Goal: Obtain resource: Download file/media

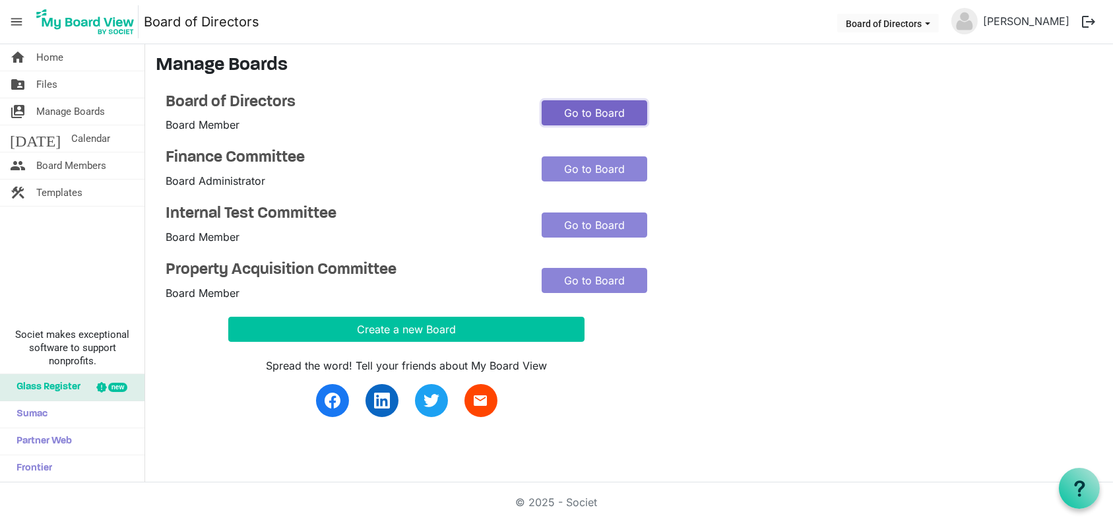
click at [624, 118] on link "Go to Board" at bounding box center [594, 112] width 106 height 25
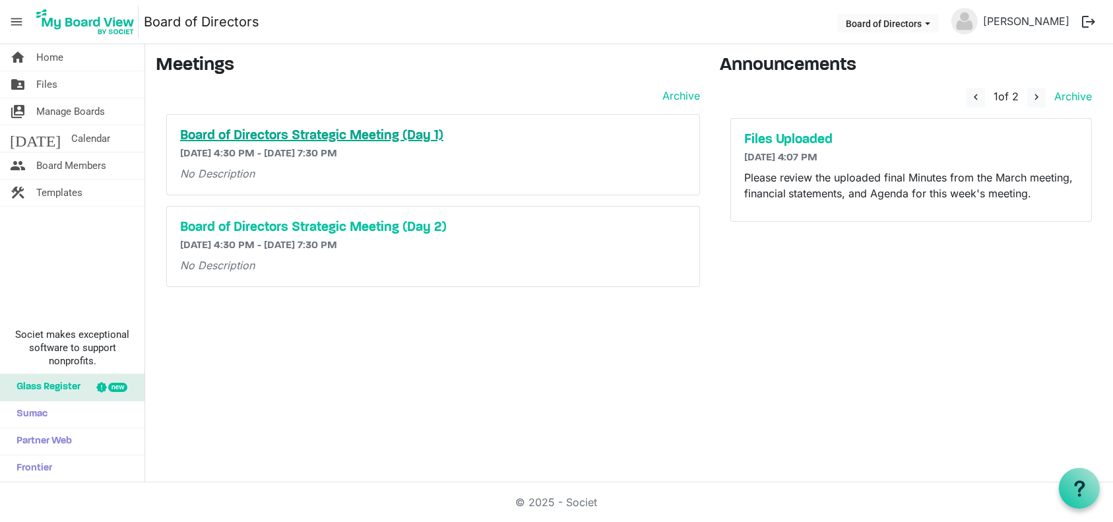
click at [328, 136] on h5 "Board of Directors Strategic Meeting (Day 1)" at bounding box center [433, 136] width 506 height 16
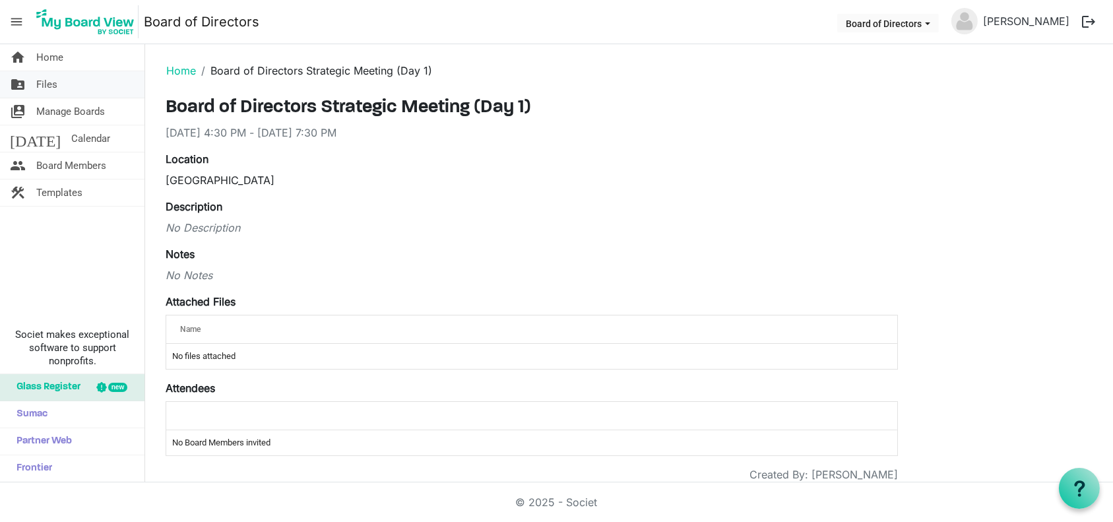
click at [47, 81] on span "Files" at bounding box center [46, 84] width 21 height 26
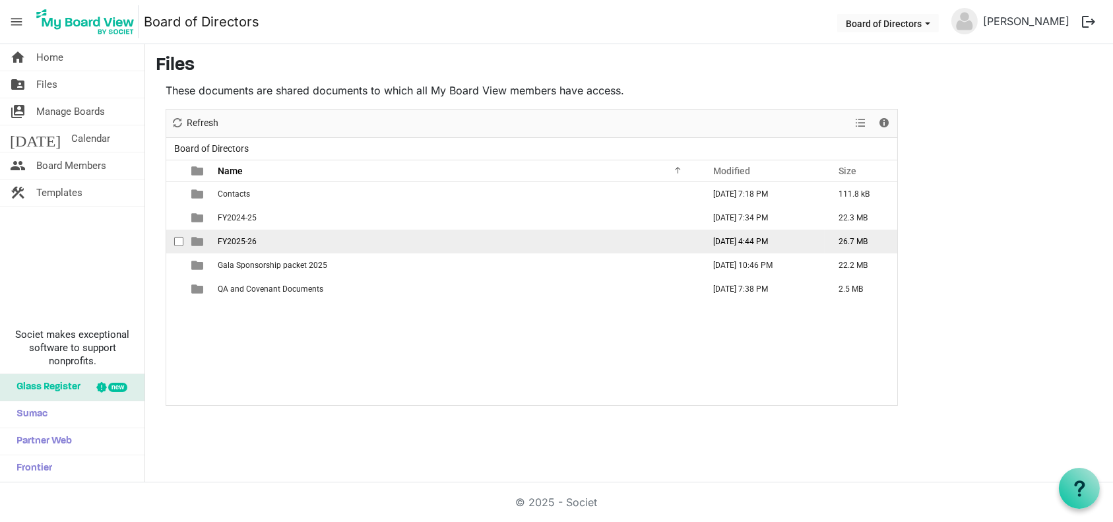
click at [228, 239] on span "FY2025-26" at bounding box center [237, 241] width 39 height 9
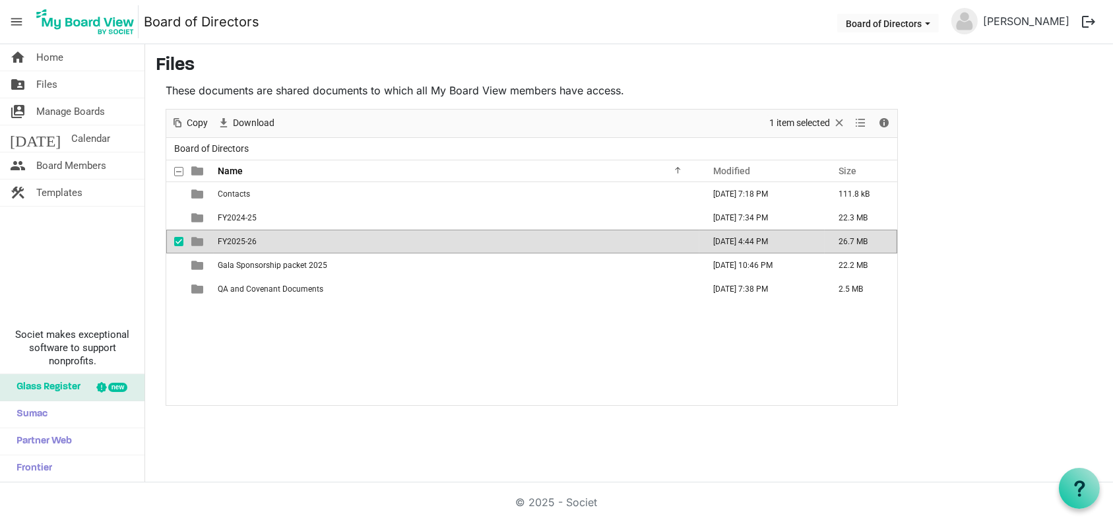
click at [228, 239] on span "FY2025-26" at bounding box center [237, 241] width 39 height 9
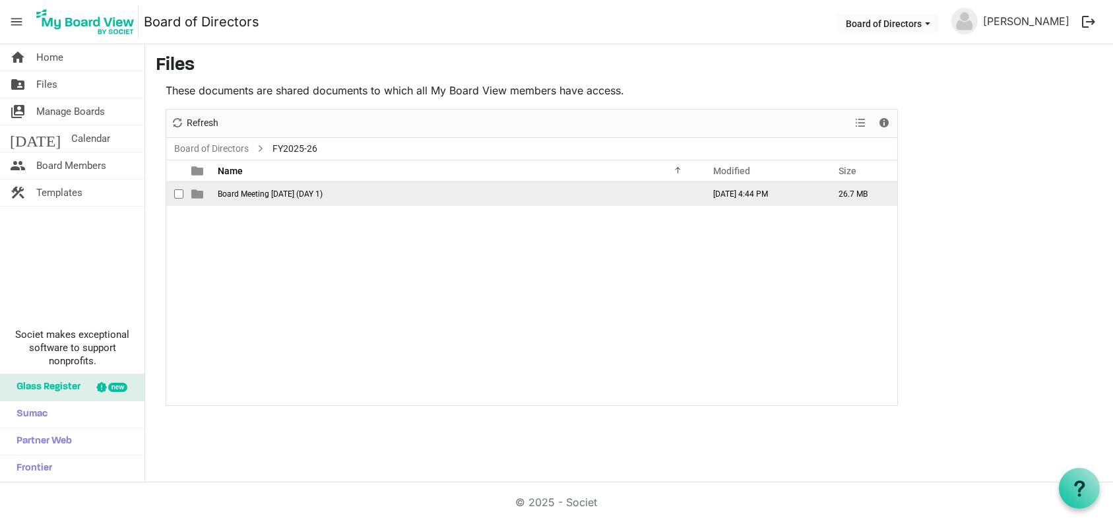
click at [262, 194] on span "Board Meeting [DATE] (DAY 1)" at bounding box center [270, 193] width 105 height 9
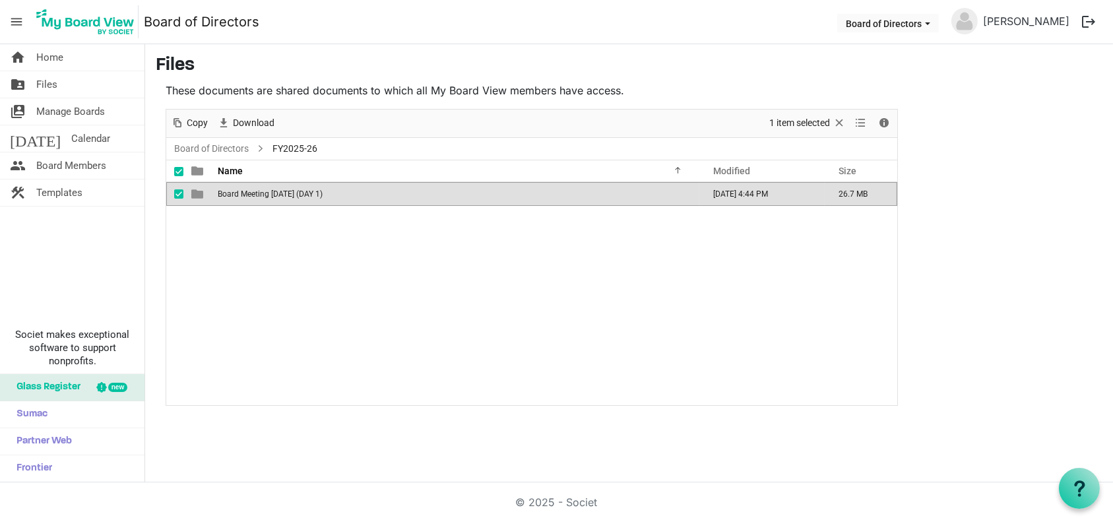
click at [262, 194] on span "Board Meeting [DATE] (DAY 1)" at bounding box center [270, 193] width 105 height 9
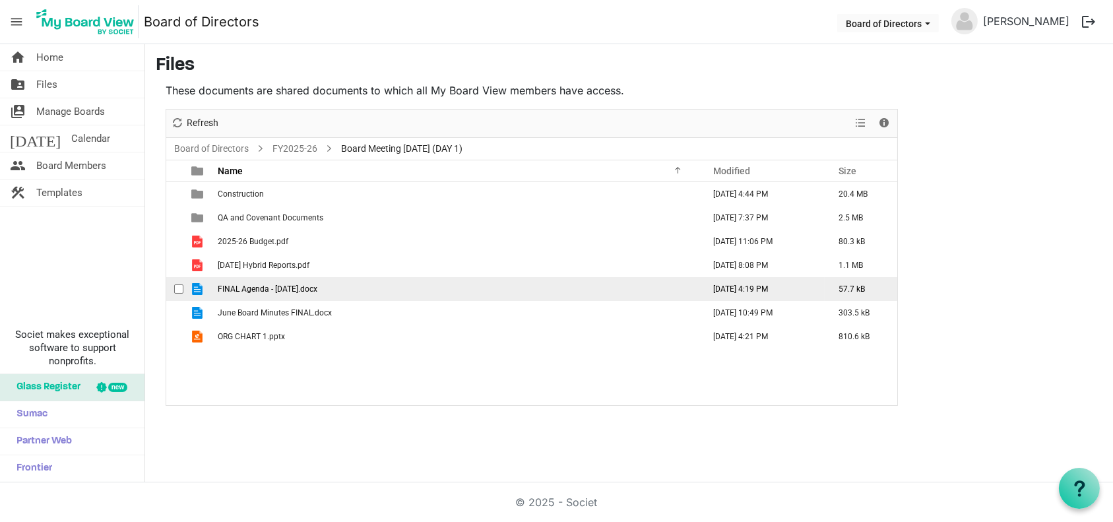
click at [259, 287] on span "FINAL Agenda - [DATE].docx" at bounding box center [268, 288] width 100 height 9
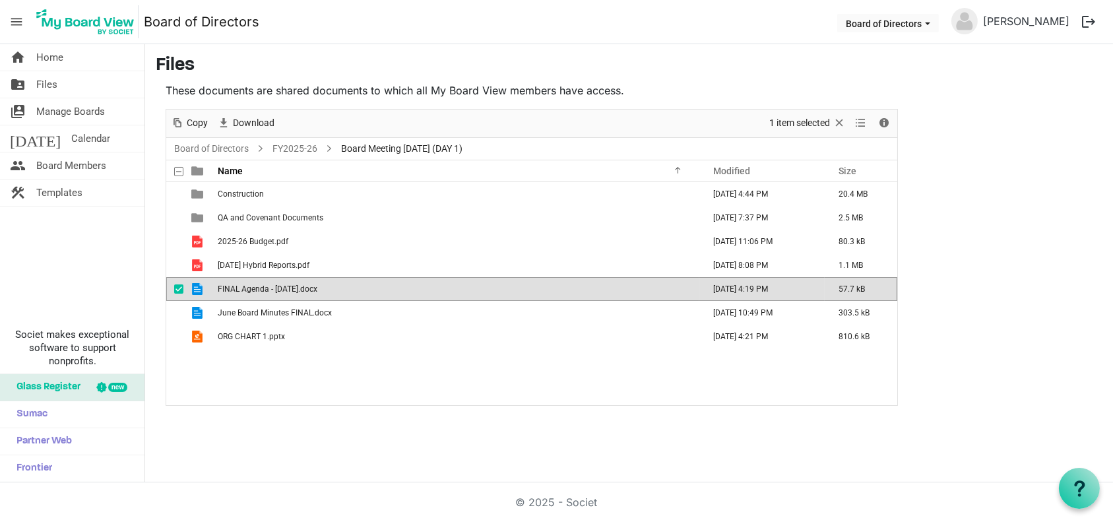
click at [259, 287] on span "FINAL Agenda - [DATE].docx" at bounding box center [268, 288] width 100 height 9
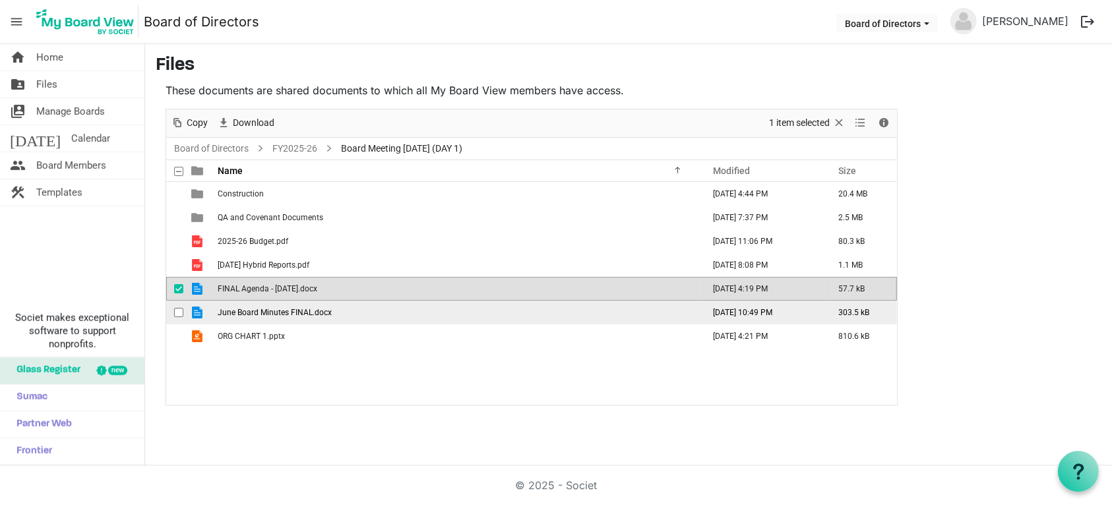
click at [273, 308] on span "June Board Minutes FINAL.docx" at bounding box center [275, 312] width 114 height 9
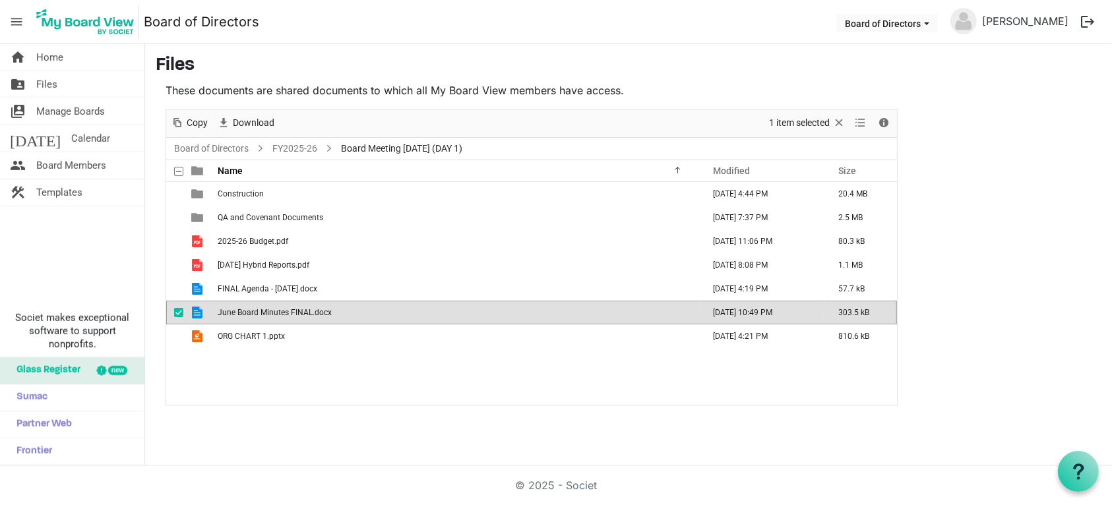
click at [273, 308] on span "June Board Minutes FINAL.docx" at bounding box center [275, 312] width 114 height 9
